Goal: Task Accomplishment & Management: Manage account settings

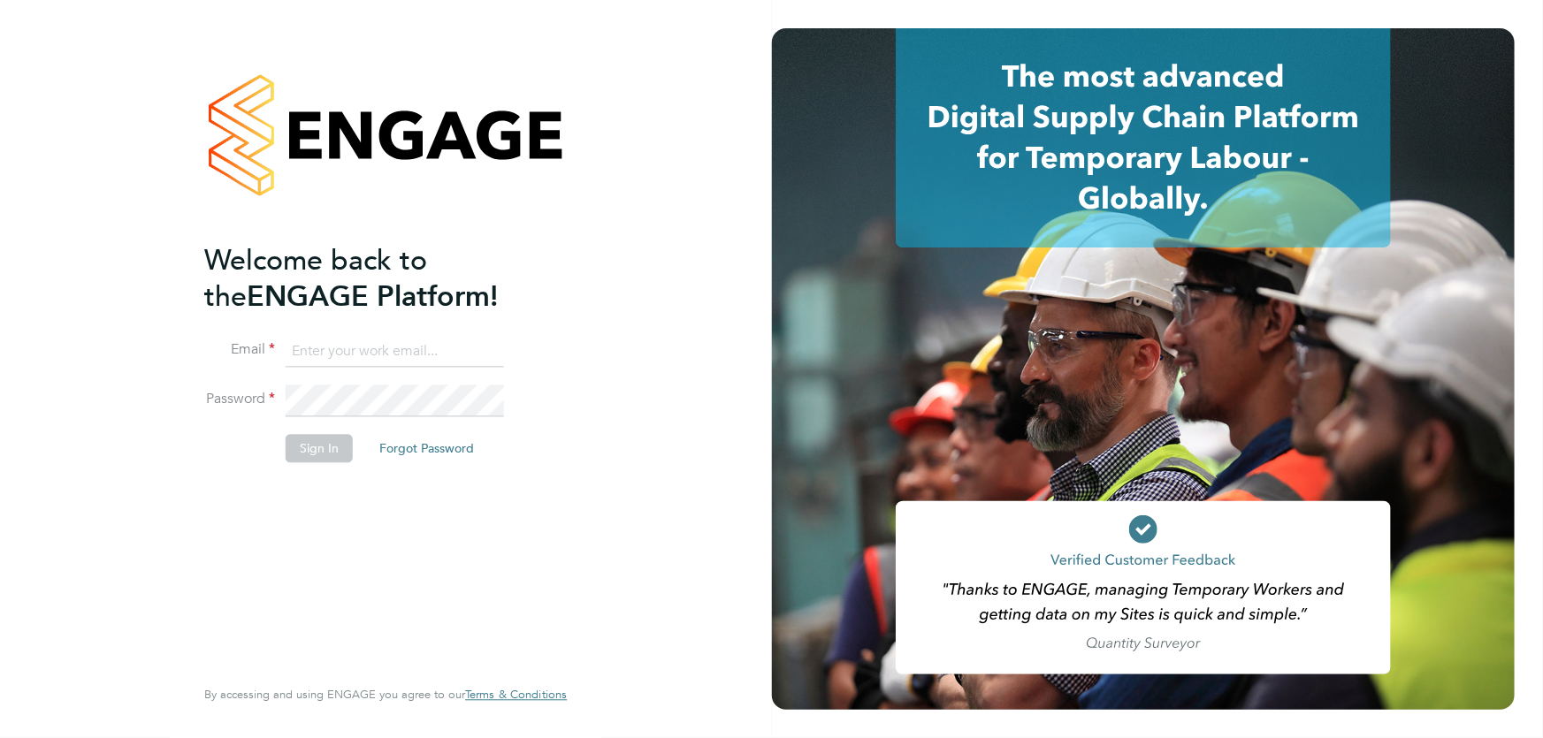
type input "danielle.ebden@hmsworks.co.uk"
click at [339, 452] on button "Sign In" at bounding box center [319, 448] width 67 height 28
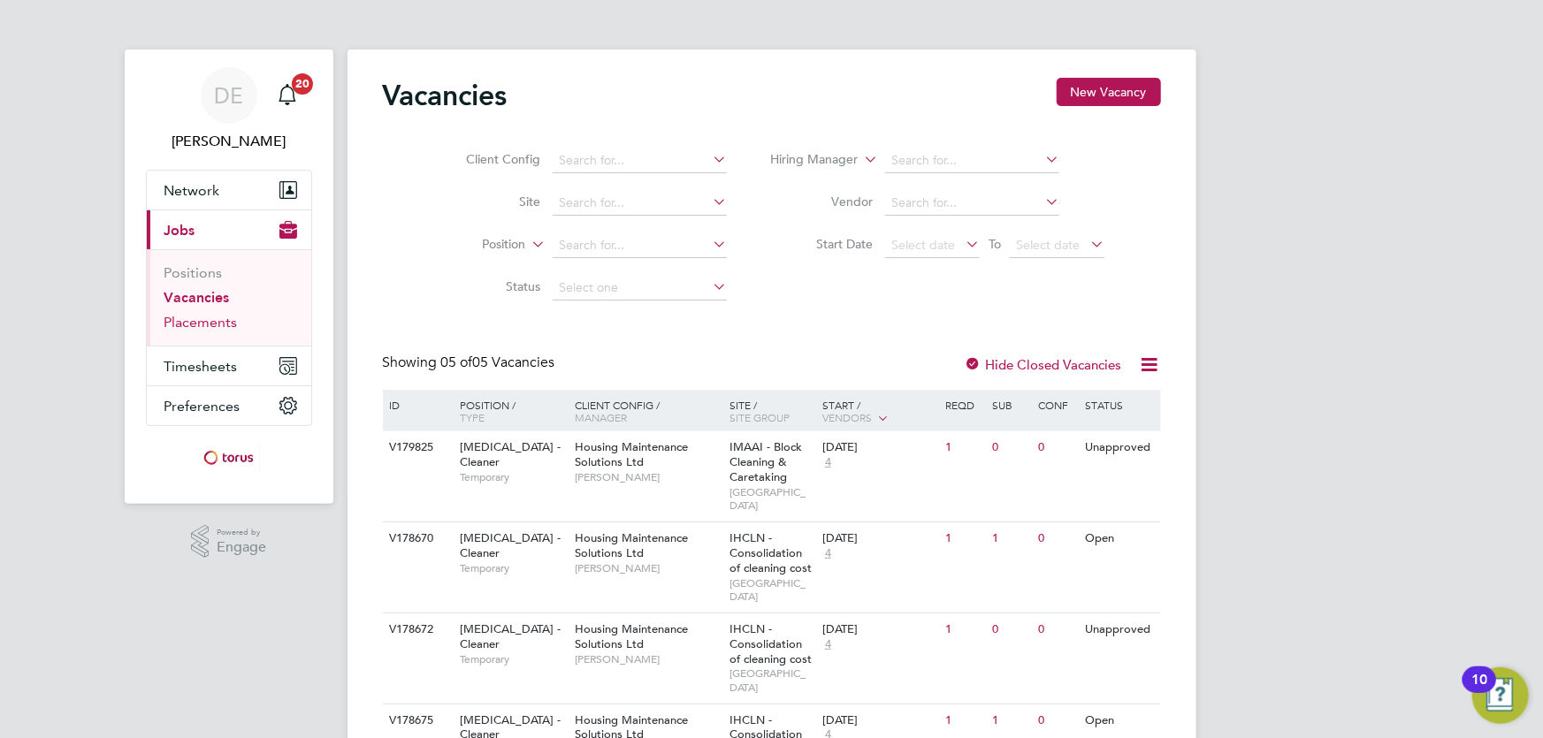
click at [226, 327] on link "Placements" at bounding box center [200, 322] width 73 height 17
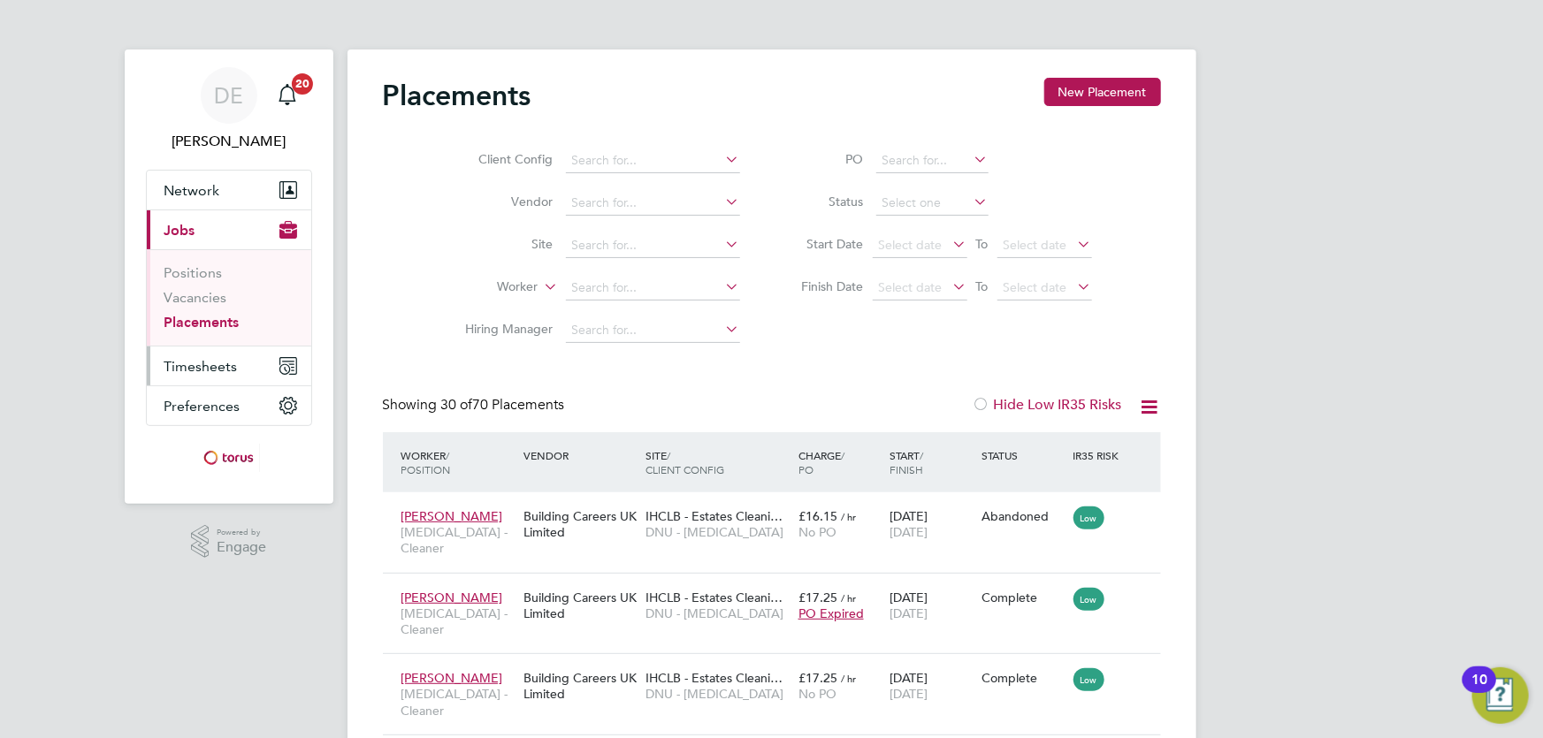
click at [227, 365] on span "Timesheets" at bounding box center [200, 366] width 73 height 17
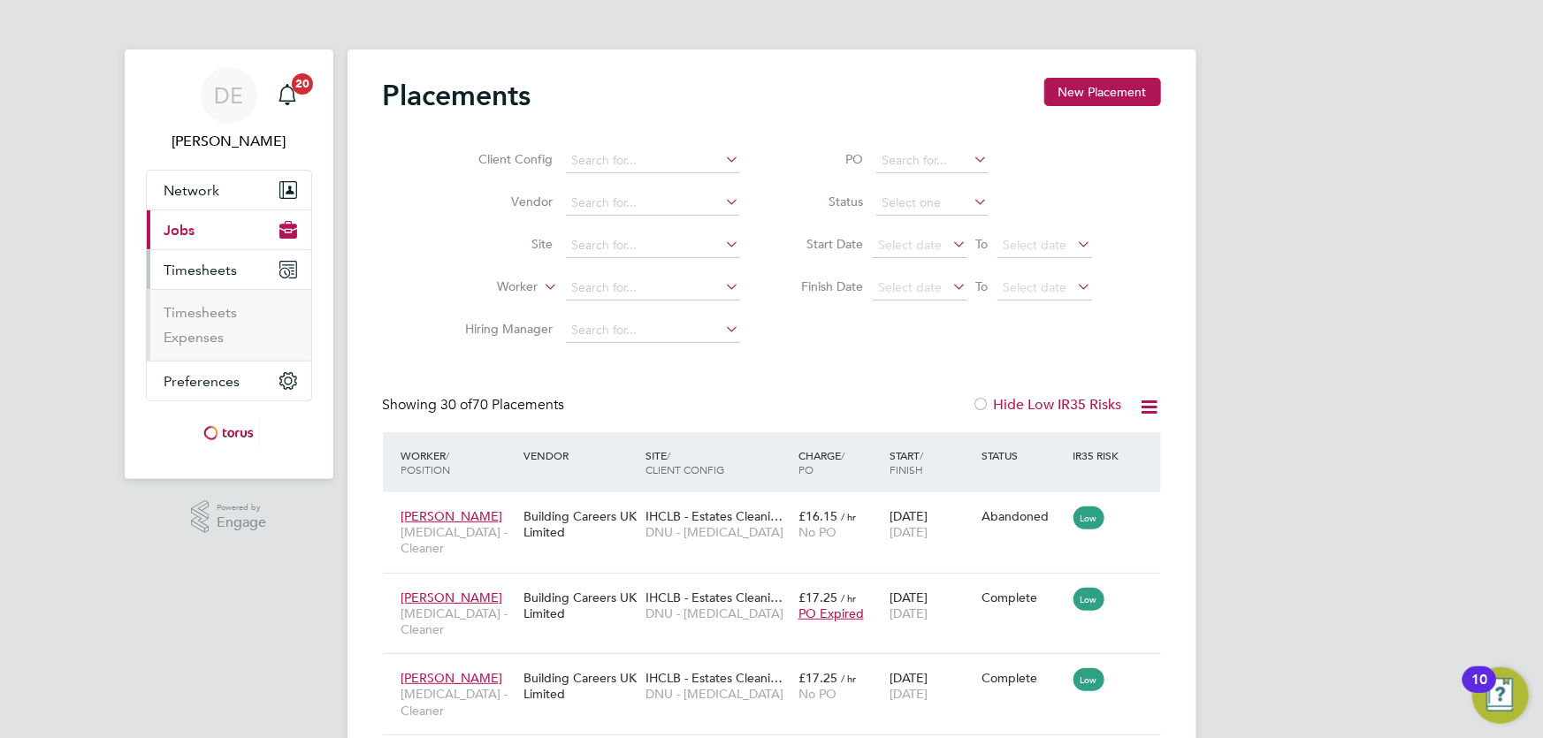
click at [183, 226] on span "Jobs" at bounding box center [179, 230] width 31 height 17
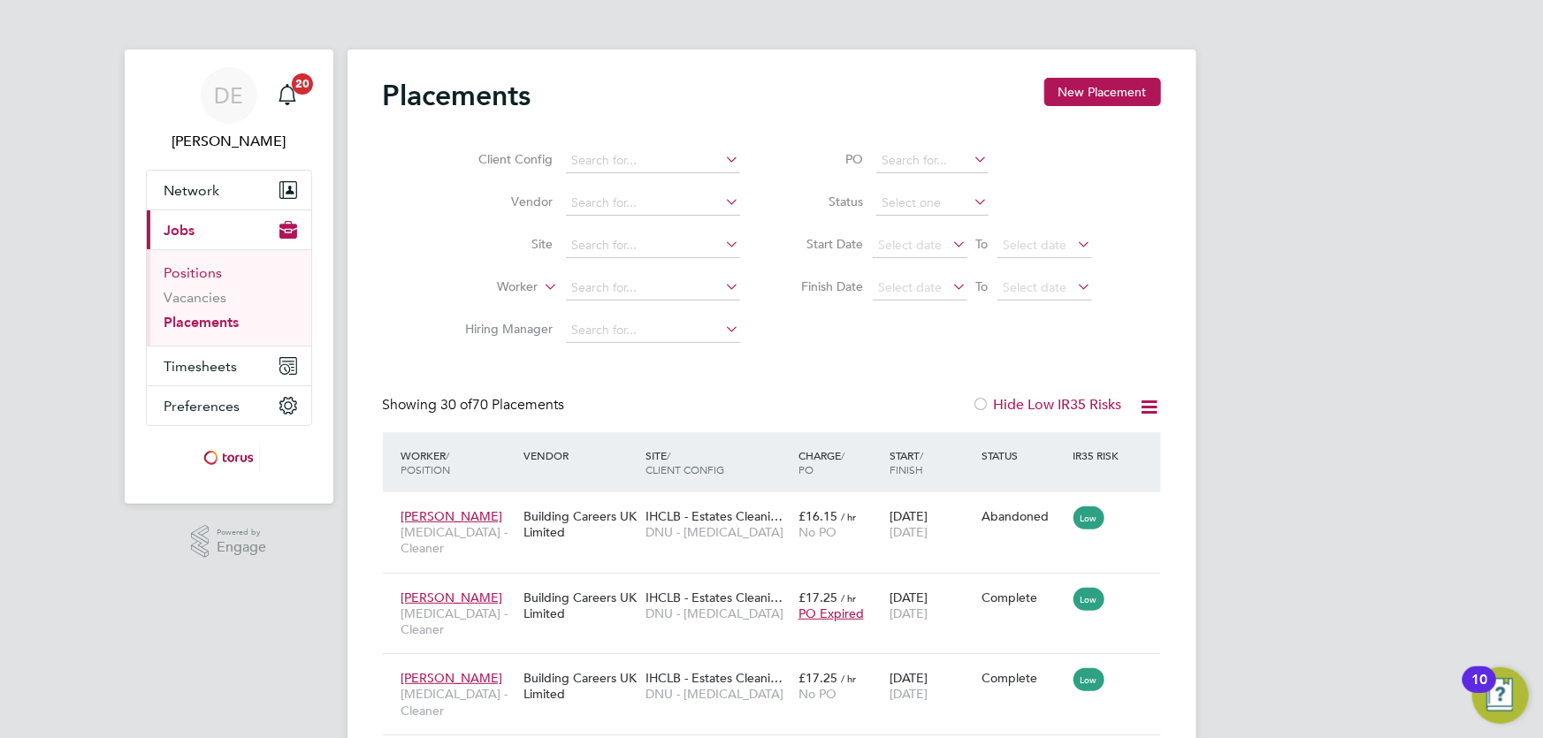
click at [203, 279] on link "Positions" at bounding box center [193, 272] width 58 height 17
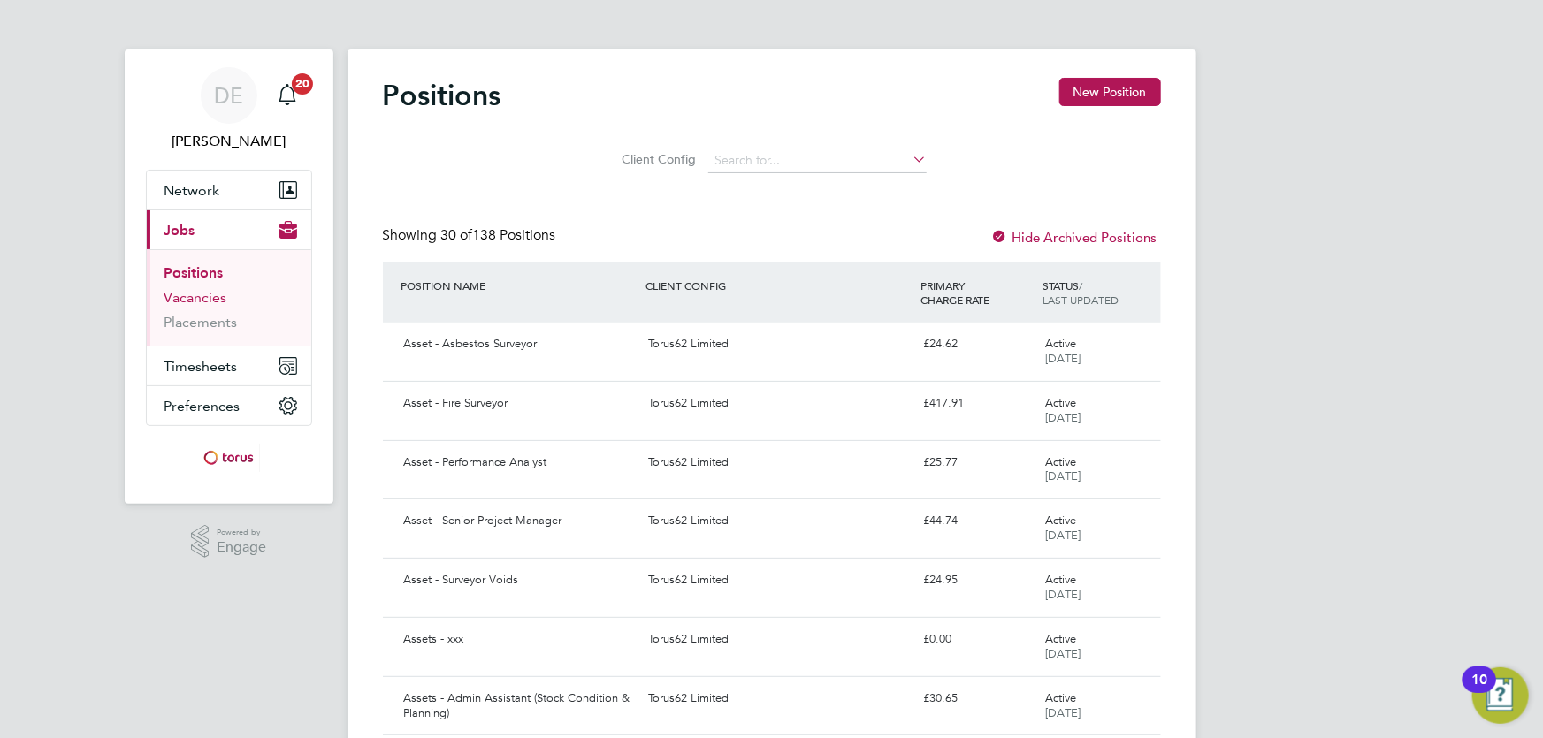
click at [198, 299] on link "Vacancies" at bounding box center [195, 297] width 63 height 17
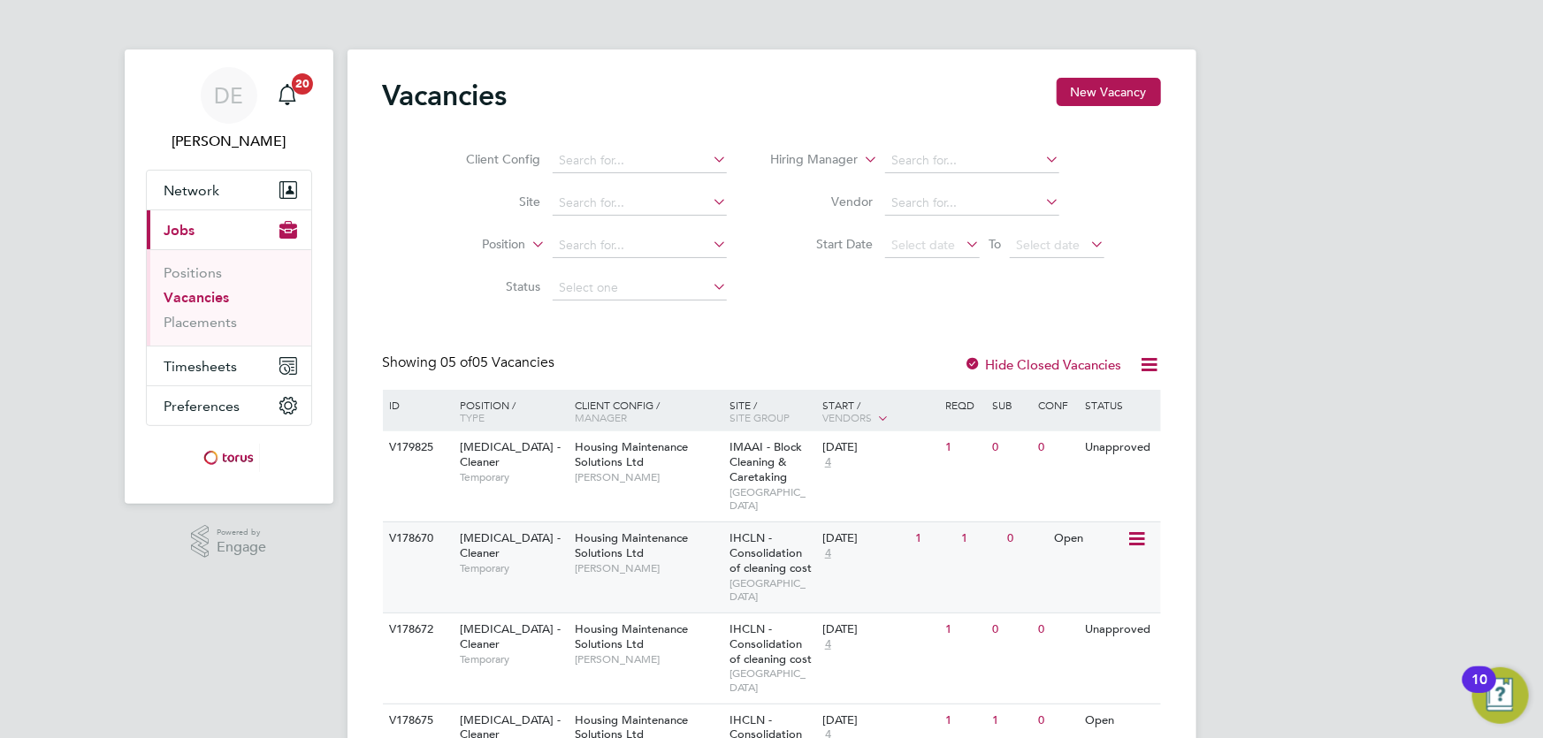
click at [543, 552] on div "HMS - Cleaner Temporary" at bounding box center [508, 552] width 124 height 61
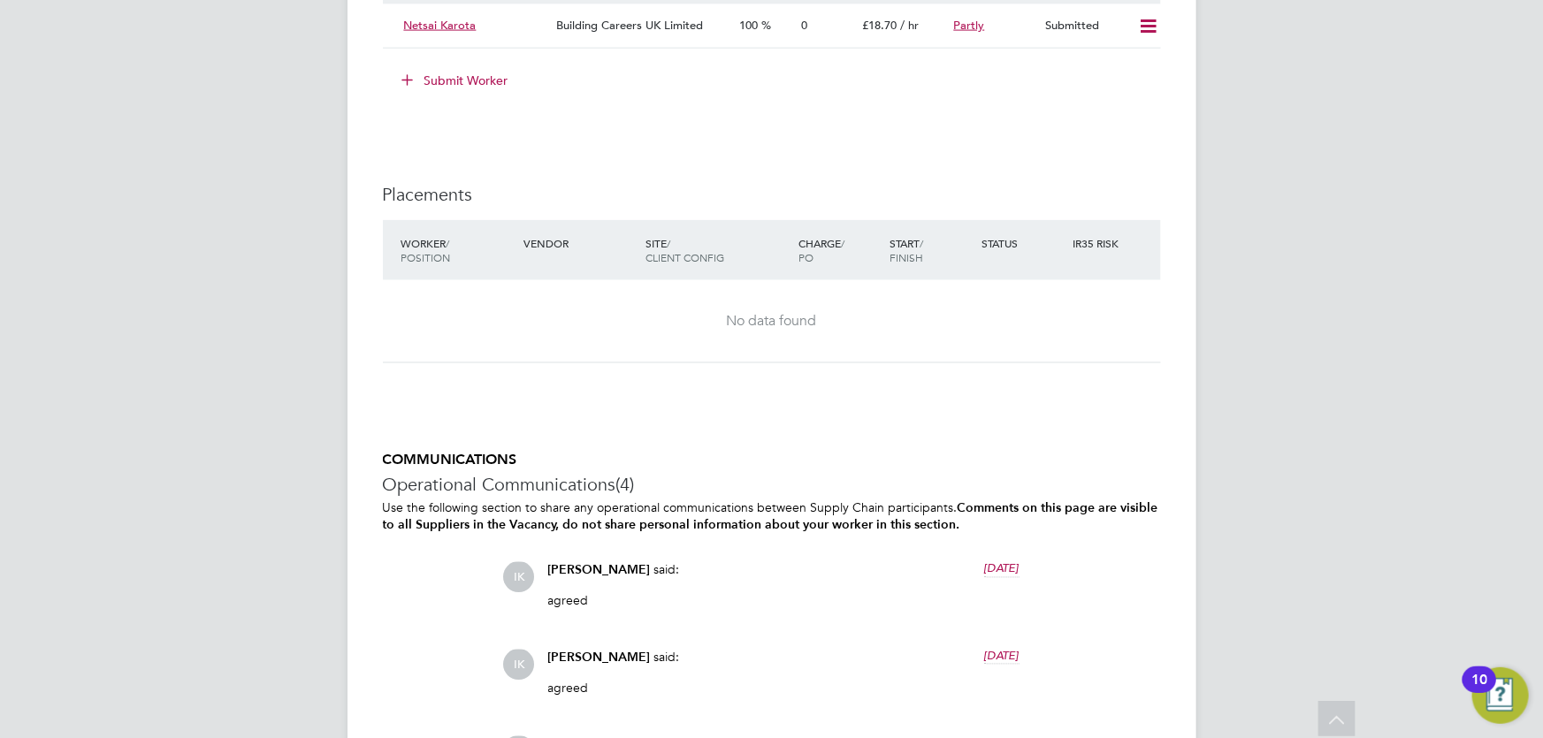
scroll to position [1044, 0]
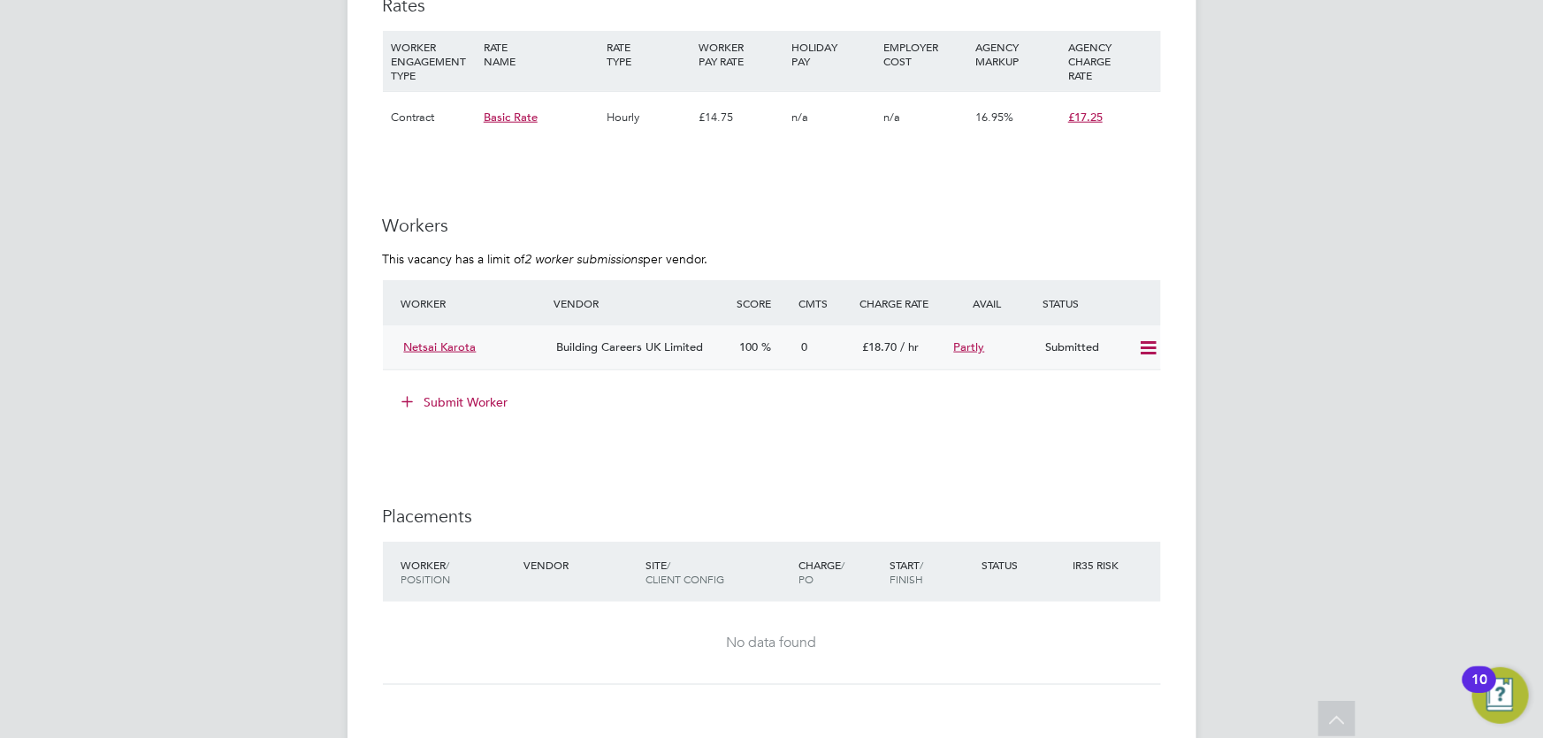
click at [1150, 350] on icon at bounding box center [1148, 348] width 22 height 14
click at [1137, 379] on li "Offer" at bounding box center [1125, 386] width 62 height 25
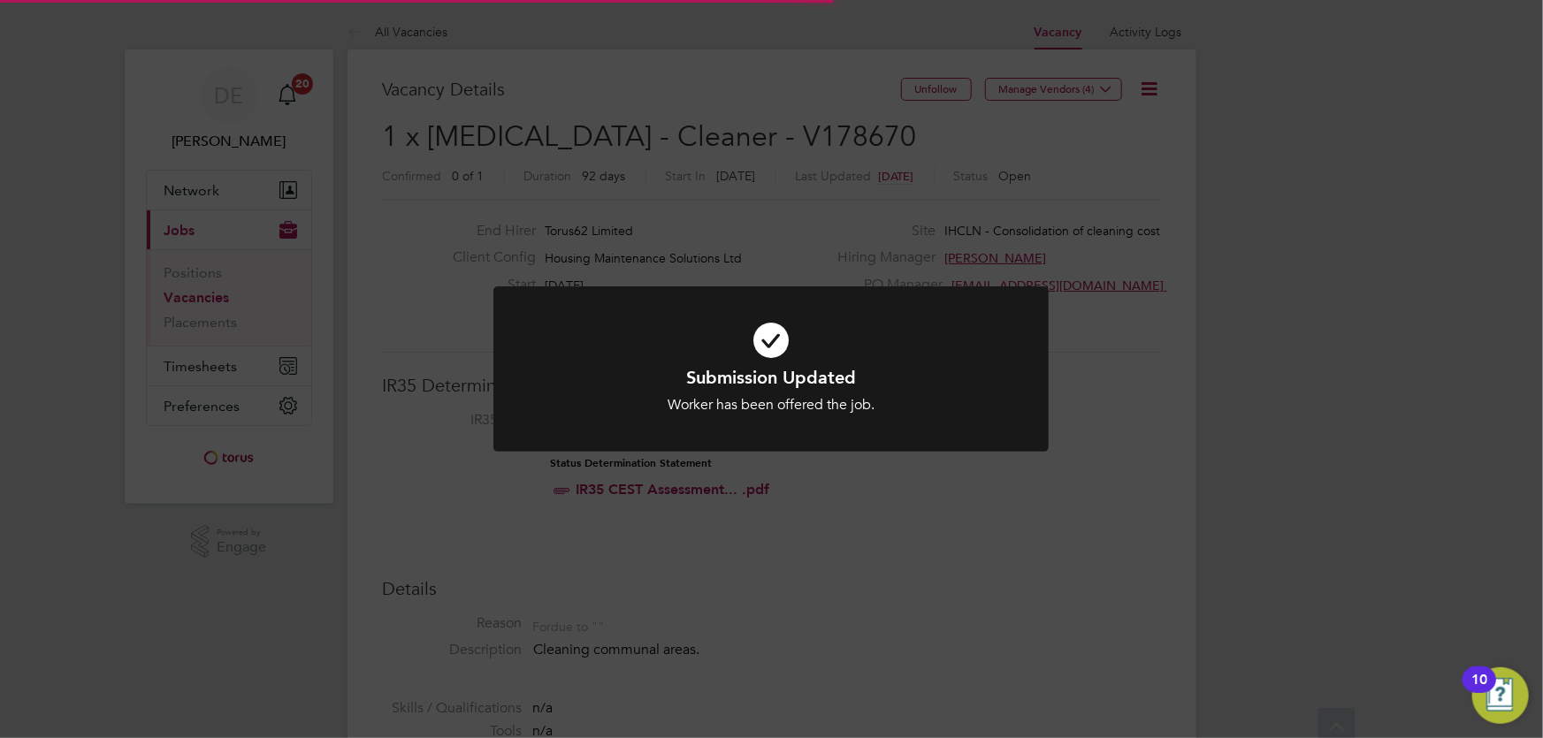
scroll to position [52, 124]
click at [732, 565] on div "Submission Updated Worker has been offered the job. Cancel Okay" at bounding box center [771, 369] width 1543 height 738
